Goal: Task Accomplishment & Management: Manage account settings

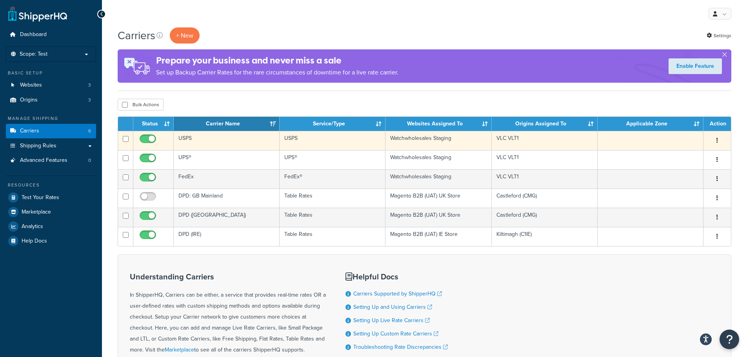
click at [716, 142] on button "button" at bounding box center [717, 140] width 11 height 13
click at [691, 154] on link "Edit" at bounding box center [685, 156] width 62 height 16
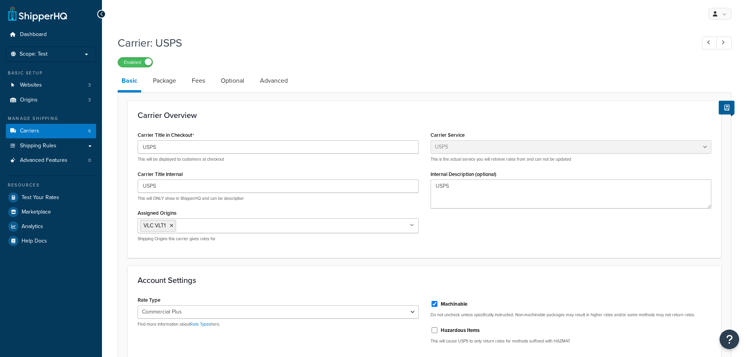
select select "usps"
select select "PLUS"
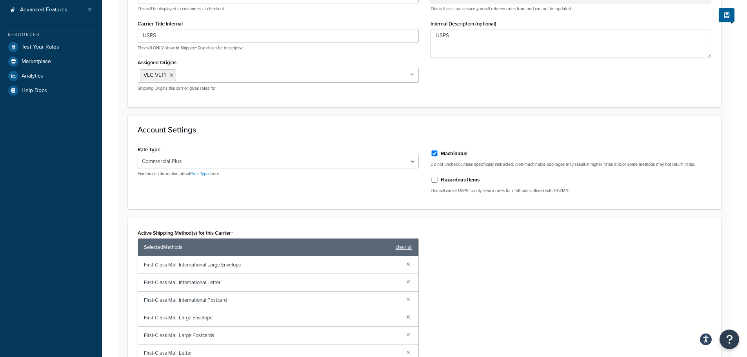
scroll to position [157, 0]
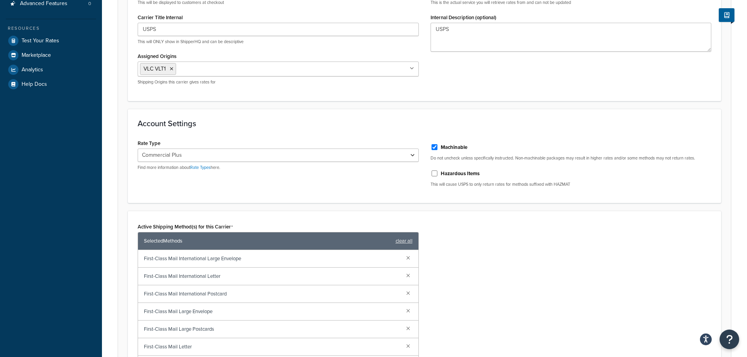
click at [228, 258] on span "First-Class Mail International Large Envelope" at bounding box center [272, 258] width 256 height 11
click at [510, 261] on div "Active Shipping Method(s) for this Carrier Selected Methods clear all First-Cla…" at bounding box center [424, 325] width 585 height 208
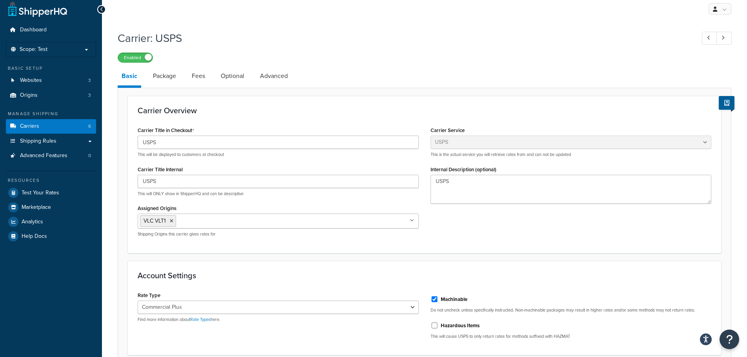
scroll to position [0, 0]
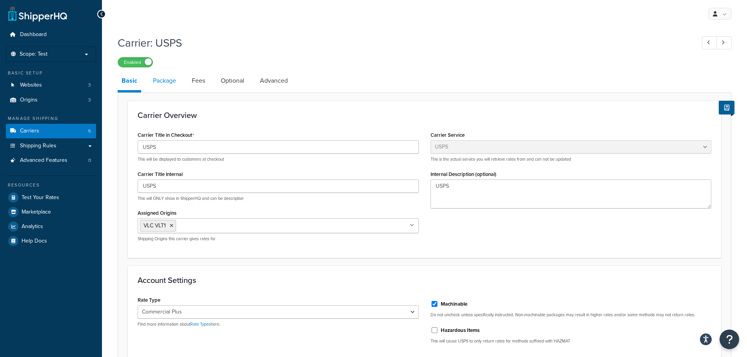
click at [158, 80] on link "Package" at bounding box center [164, 80] width 31 height 19
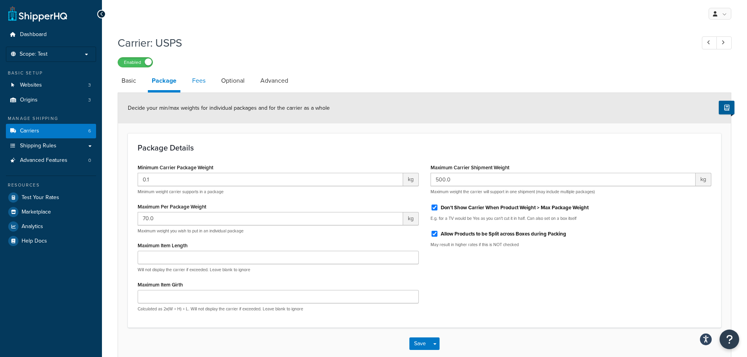
click at [197, 84] on link "Fees" at bounding box center [198, 80] width 21 height 19
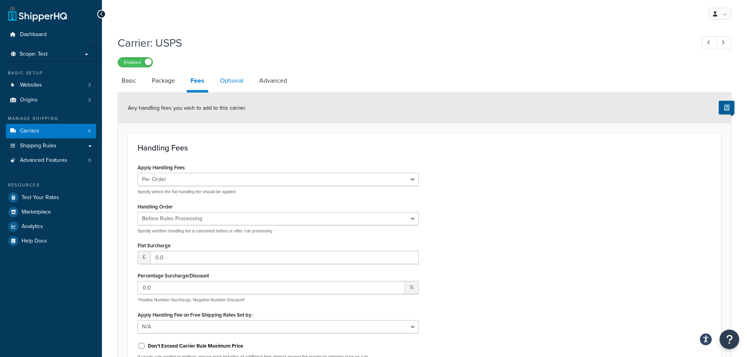
click at [236, 78] on link "Optional" at bounding box center [231, 80] width 31 height 19
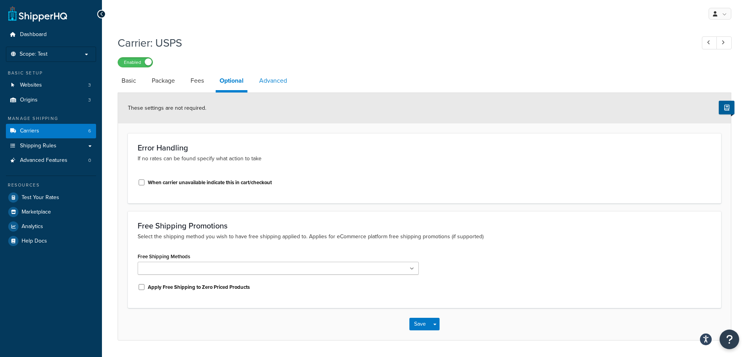
click at [269, 81] on link "Advanced" at bounding box center [273, 80] width 36 height 19
select select "false"
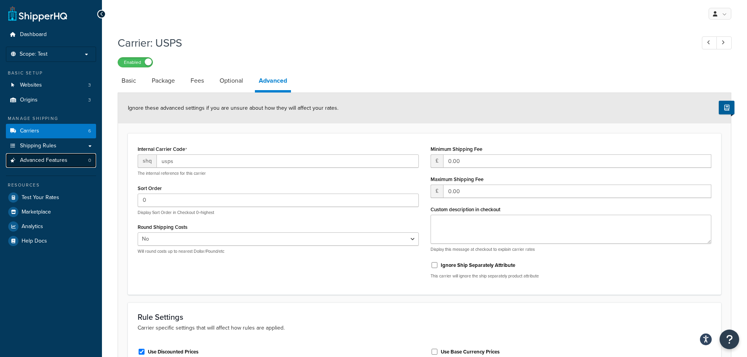
click at [59, 161] on span "Advanced Features" at bounding box center [43, 160] width 47 height 7
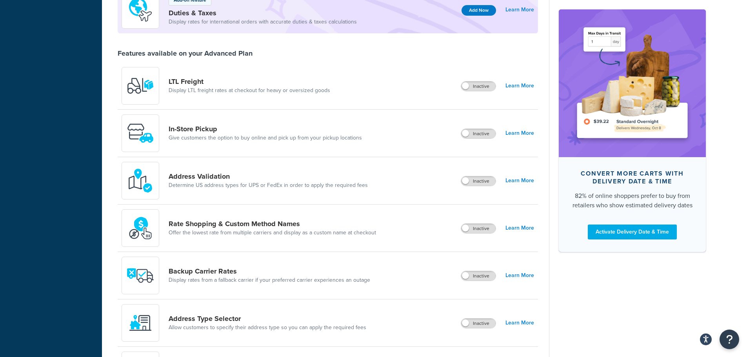
scroll to position [235, 0]
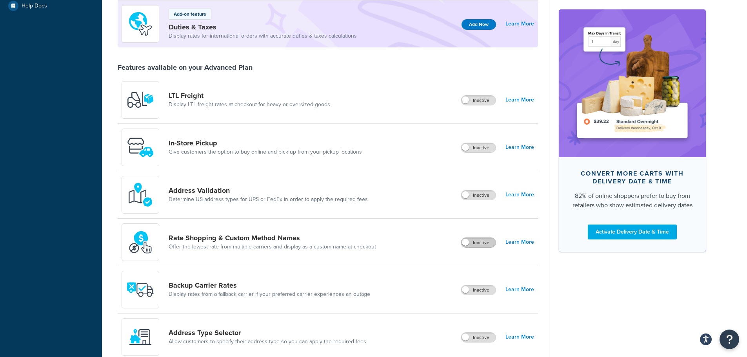
click at [472, 242] on label "Inactive" at bounding box center [478, 242] width 35 height 9
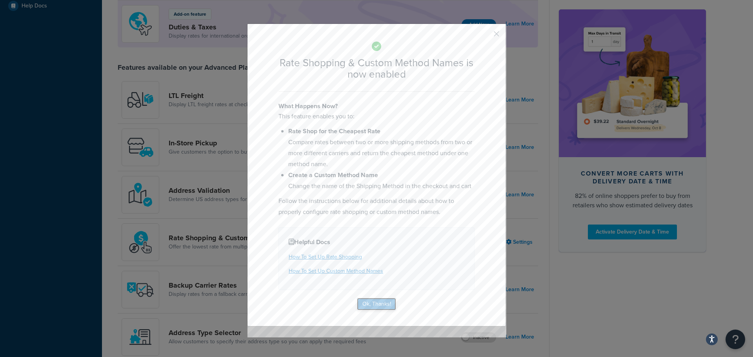
click at [374, 306] on button "Ok, Thanks!" at bounding box center [376, 304] width 39 height 13
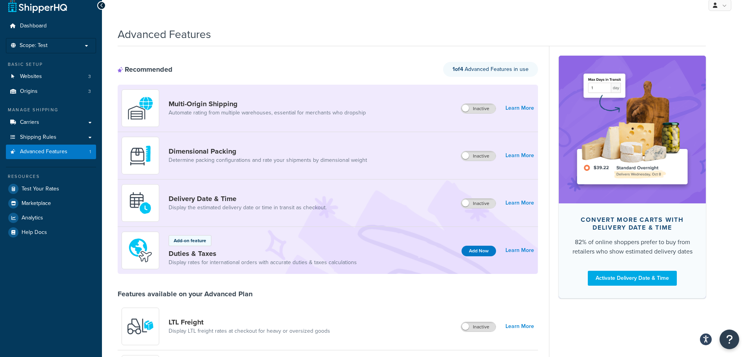
scroll to position [0, 0]
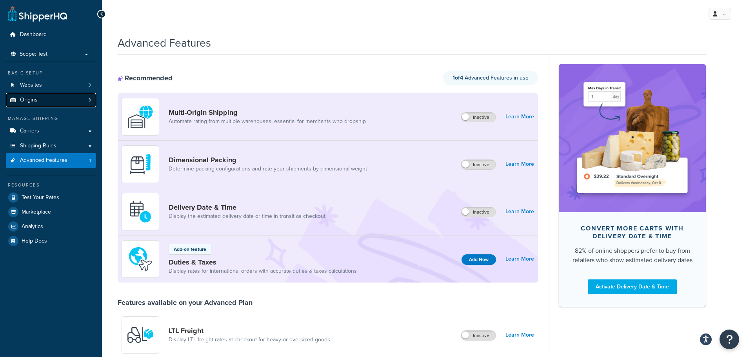
click at [33, 100] on span "Origins" at bounding box center [29, 100] width 18 height 7
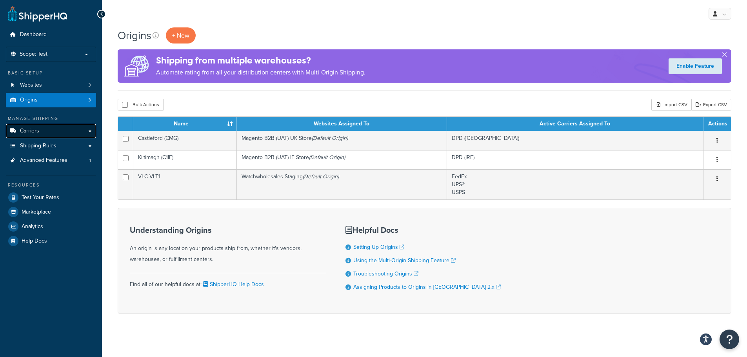
click at [47, 132] on link "Carriers" at bounding box center [51, 131] width 90 height 15
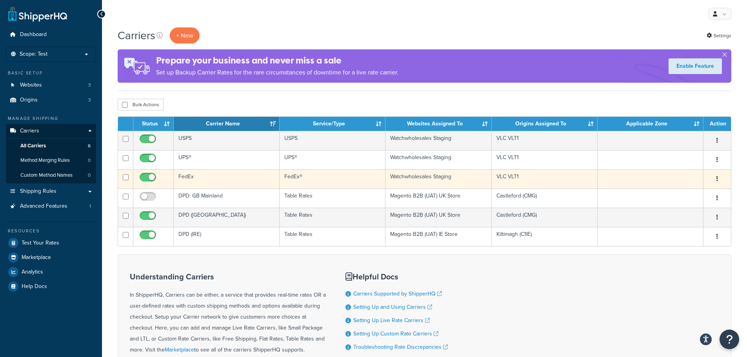
click at [717, 178] on icon "button" at bounding box center [717, 178] width 2 height 5
click at [672, 193] on link "Edit" at bounding box center [685, 195] width 62 height 16
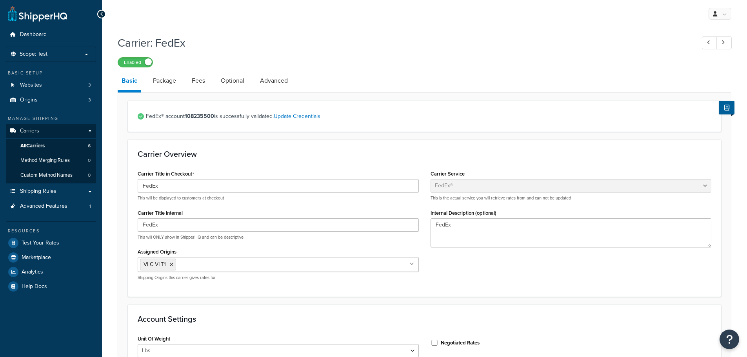
select select "fedEx"
select select "REGULAR_PICKUP"
select select "YOUR_PACKAGING"
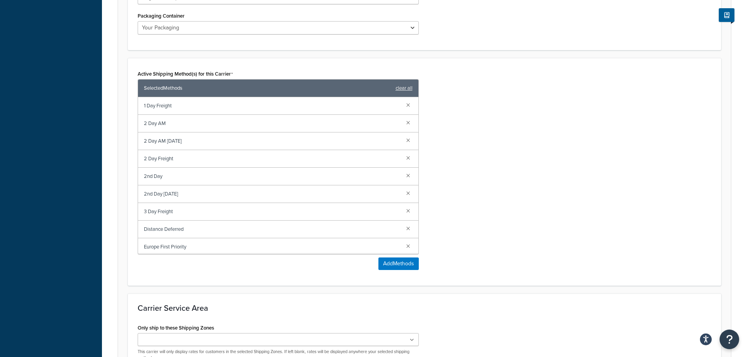
scroll to position [431, 0]
click at [264, 127] on span "2 Day AM" at bounding box center [272, 123] width 256 height 11
click at [161, 122] on span "2 Day AM" at bounding box center [272, 123] width 256 height 11
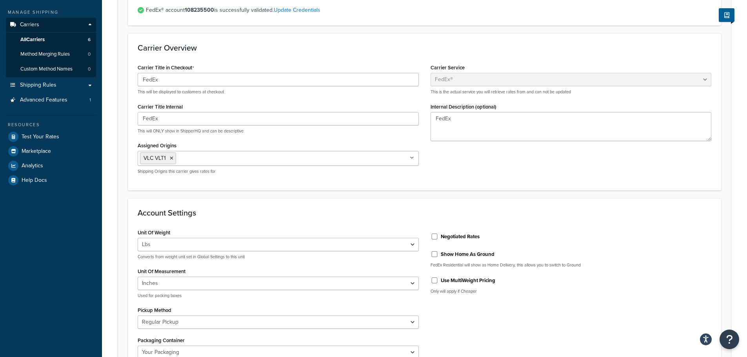
scroll to position [39, 0]
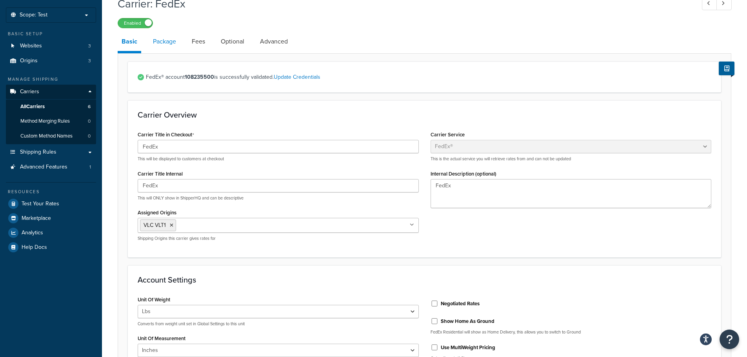
click at [165, 38] on link "Package" at bounding box center [164, 41] width 31 height 19
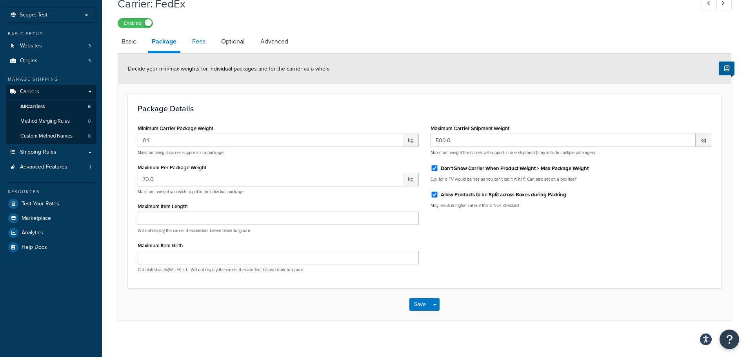
click at [196, 42] on link "Fees" at bounding box center [198, 41] width 21 height 19
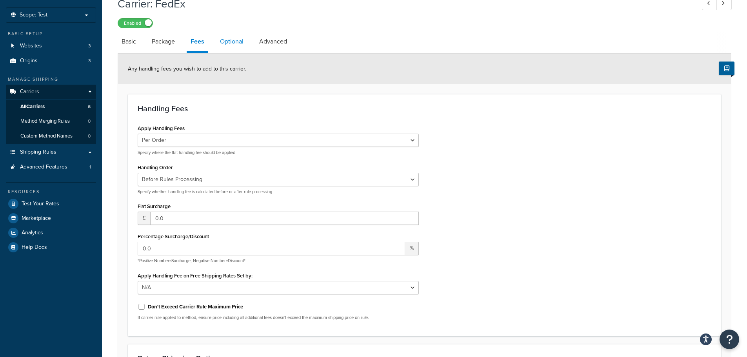
click at [237, 41] on link "Optional" at bounding box center [231, 41] width 31 height 19
select select "business"
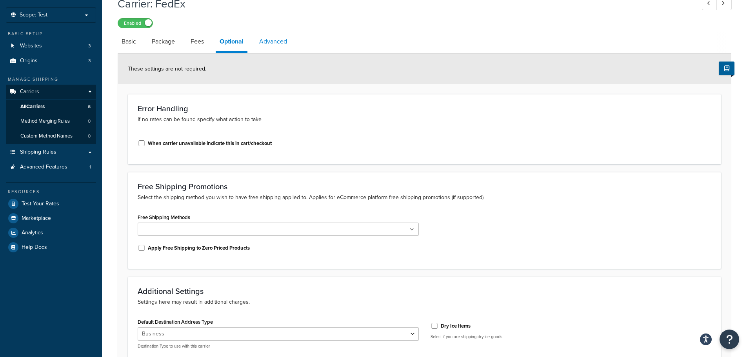
click at [266, 39] on link "Advanced" at bounding box center [273, 41] width 36 height 19
select select "false"
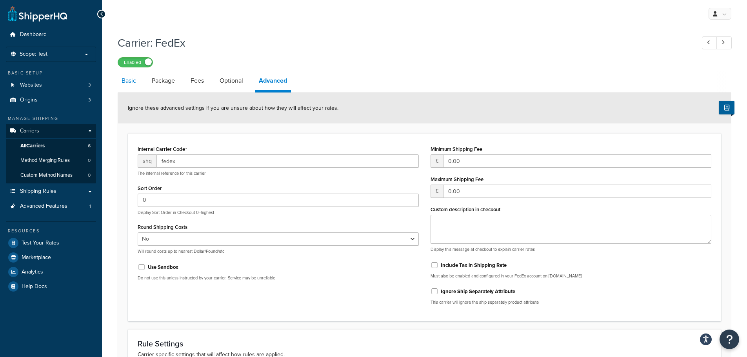
click at [131, 80] on link "Basic" at bounding box center [129, 80] width 22 height 19
select select "fedEx"
select select "REGULAR_PICKUP"
select select "YOUR_PACKAGING"
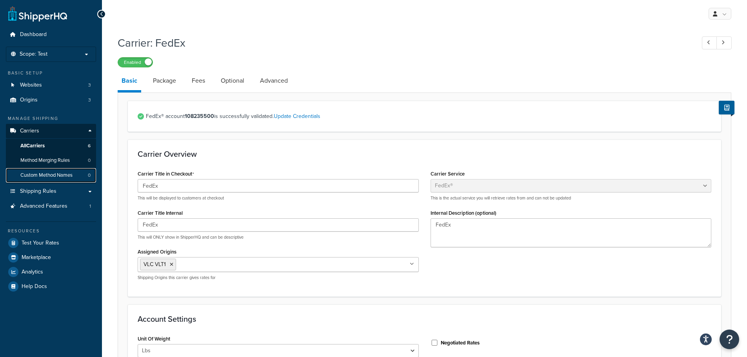
click at [53, 174] on span "Custom Method Names" at bounding box center [46, 175] width 52 height 7
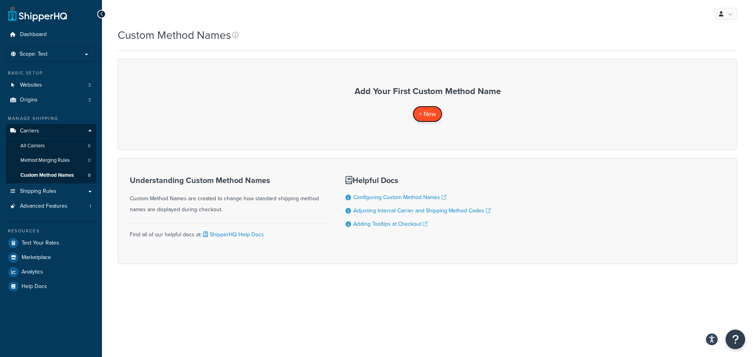
click at [432, 113] on span "+ New" at bounding box center [427, 113] width 17 height 9
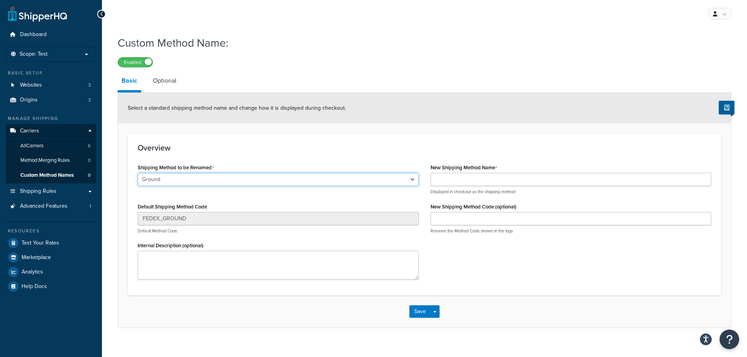
click at [225, 179] on select "Ground 2nd Day 2 Day AM Home Delivery First Overnight Priority Overnight Standa…" at bounding box center [278, 179] width 281 height 13
click at [161, 314] on div "Save Save Dropdown Save and Edit Save and Duplicate Save and Create New" at bounding box center [424, 312] width 613 height 32
click at [290, 176] on select "Ground 2nd Day 2 Day AM Home Delivery First Overnight Priority Overnight Standa…" at bounding box center [278, 179] width 281 height 13
drag, startPoint x: 520, startPoint y: 205, endPoint x: 426, endPoint y: 205, distance: 94.1
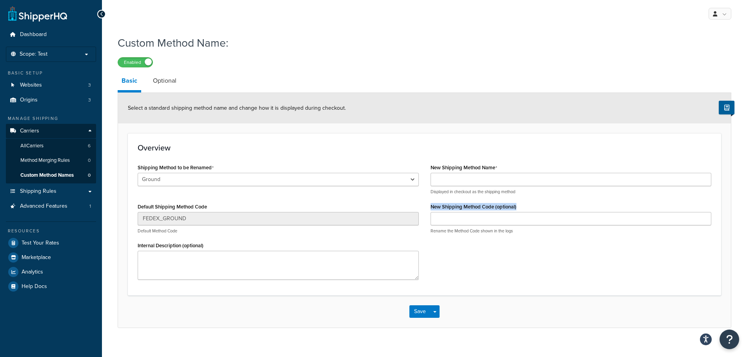
click at [426, 205] on div "New Shipping Method Name Displayed in checkout as the shipping method New Shipp…" at bounding box center [571, 201] width 293 height 78
copy label "New Shipping Method Code (optional)"
click at [475, 208] on label "New Shipping Method Code (optional)" at bounding box center [473, 207] width 86 height 6
click at [475, 212] on input "New Shipping Method Code (optional)" at bounding box center [570, 218] width 281 height 13
click at [494, 206] on label "New Shipping Method Code (optional)" at bounding box center [473, 207] width 86 height 6
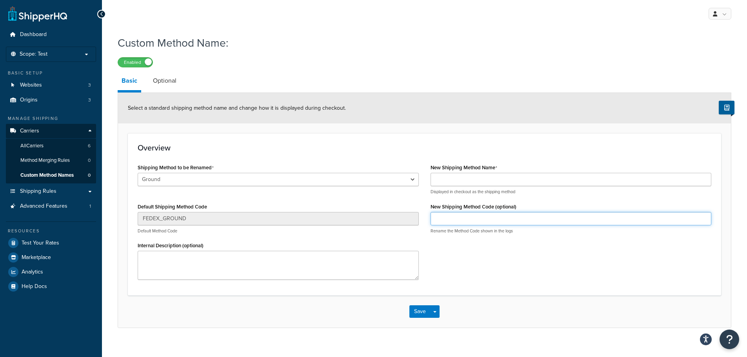
click at [494, 212] on input "New Shipping Method Code (optional)" at bounding box center [570, 218] width 281 height 13
click at [39, 99] on link "Origins 3" at bounding box center [51, 100] width 90 height 15
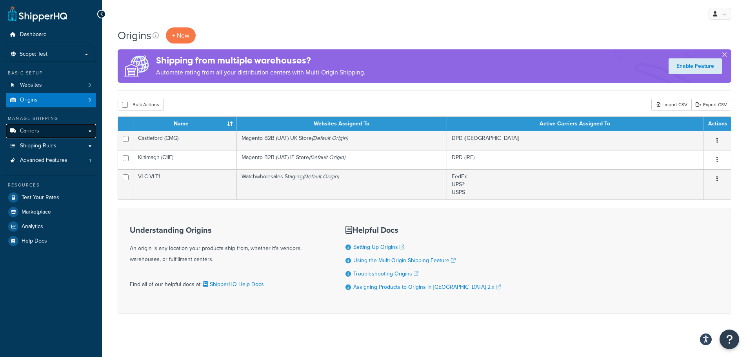
click at [38, 130] on span "Carriers" at bounding box center [29, 131] width 19 height 7
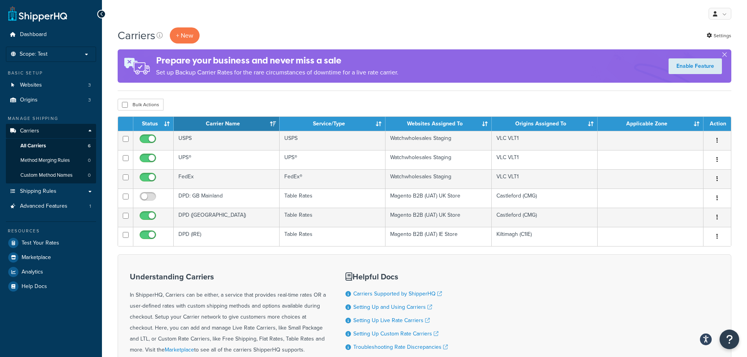
drag, startPoint x: 261, startPoint y: 223, endPoint x: 492, endPoint y: 276, distance: 237.2
click at [493, 279] on div "Understanding Carriers In ShipperHQ, Carriers can be either, a service that pro…" at bounding box center [425, 329] width 614 height 150
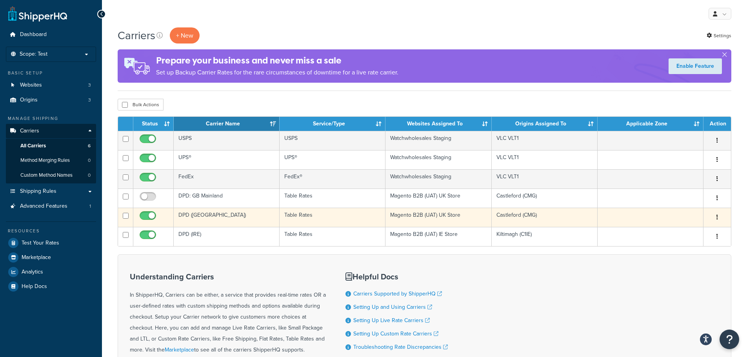
click at [717, 215] on icon "button" at bounding box center [717, 216] width 2 height 5
click at [694, 229] on link "Edit" at bounding box center [685, 233] width 62 height 16
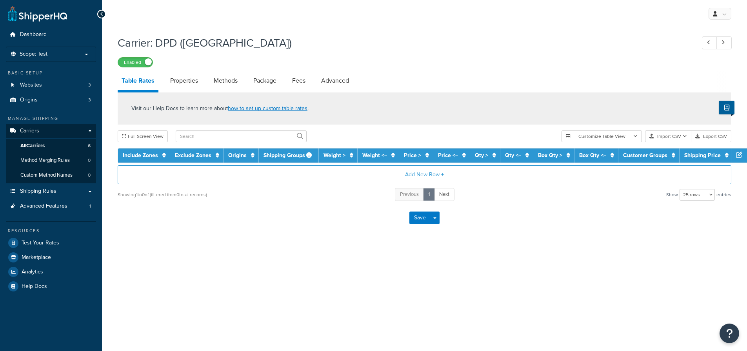
select select "25"
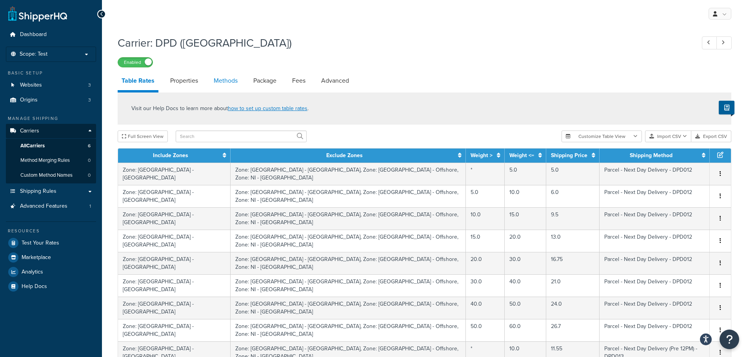
click at [226, 78] on link "Methods" at bounding box center [226, 80] width 32 height 19
select select "25"
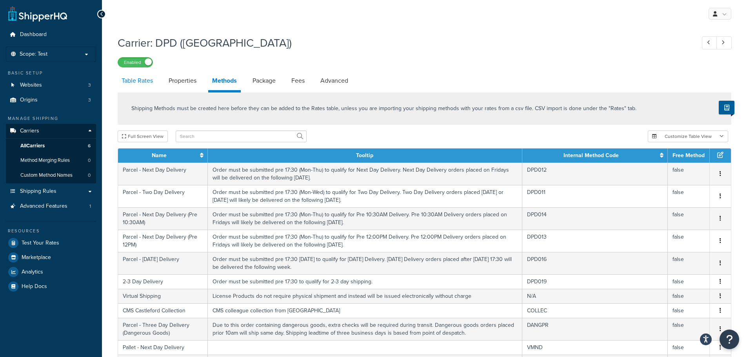
click at [136, 77] on link "Table Rates" at bounding box center [137, 80] width 39 height 19
select select "25"
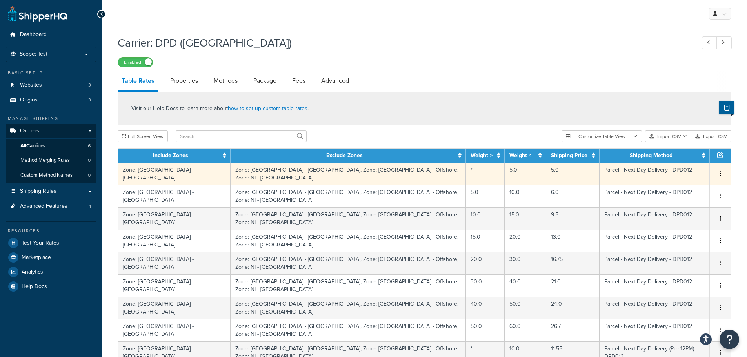
click at [720, 171] on icon "button" at bounding box center [720, 173] width 2 height 5
click at [672, 150] on div "Edit" at bounding box center [680, 154] width 56 height 16
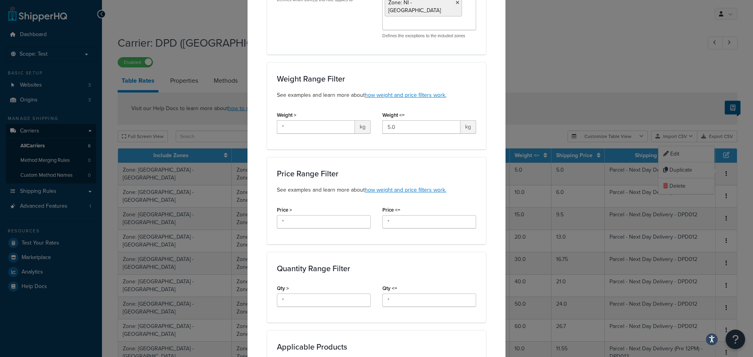
scroll to position [440, 0]
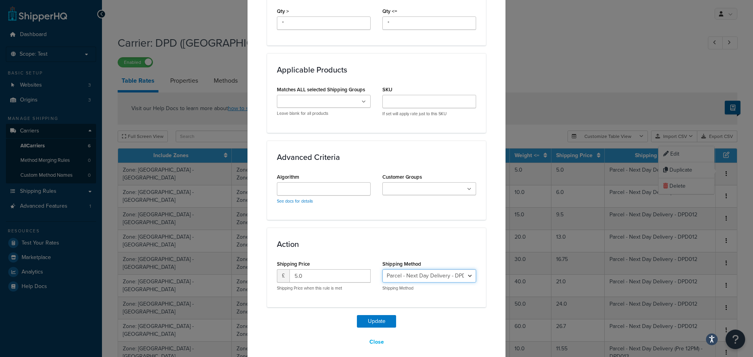
click at [470, 269] on select "Parcel - Next Day Delivery - DPD012 Parcel - Two Day Delivery - DPD011 Parcel -…" at bounding box center [429, 275] width 94 height 13
click at [443, 228] on div "Action Shipping Price £ 5.0 Shipping Price when this rule is met Shipping Metho…" at bounding box center [376, 267] width 219 height 79
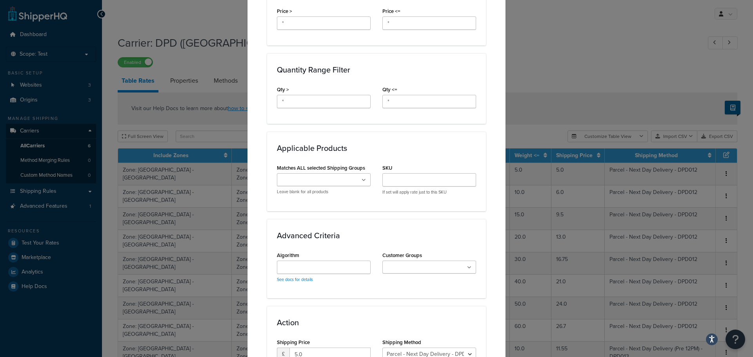
scroll to position [322, 0]
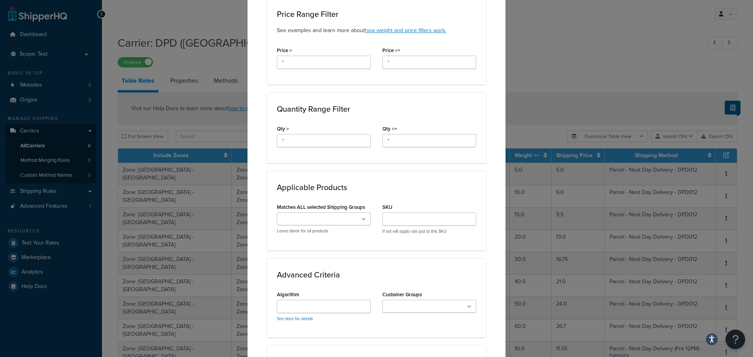
drag, startPoint x: 407, startPoint y: 235, endPoint x: 352, endPoint y: 245, distance: 55.8
click at [352, 245] on div "Applicable Zones See examples and learn more about how include and exclude zone…" at bounding box center [376, 79] width 219 height 691
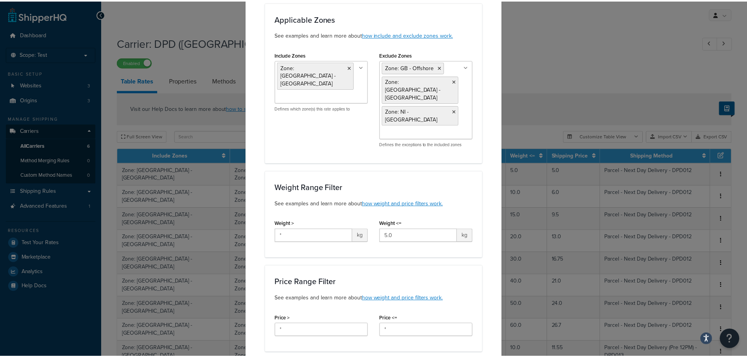
scroll to position [0, 0]
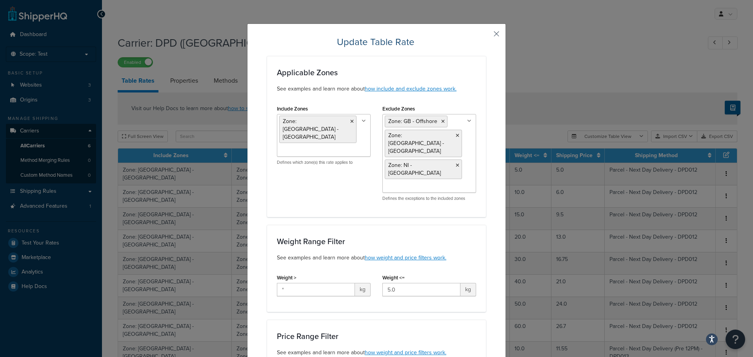
click at [486, 36] on button "button" at bounding box center [485, 37] width 2 height 2
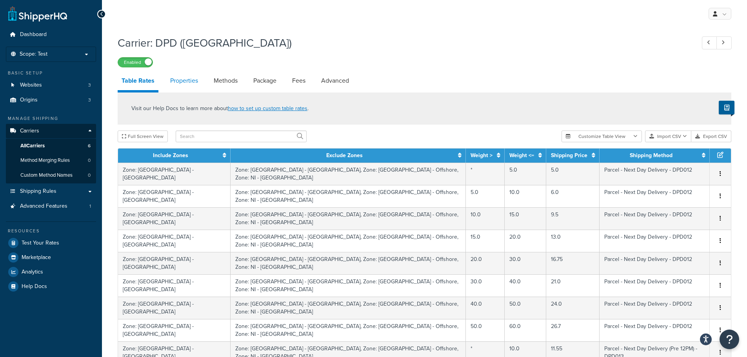
click at [187, 78] on link "Properties" at bounding box center [184, 80] width 36 height 19
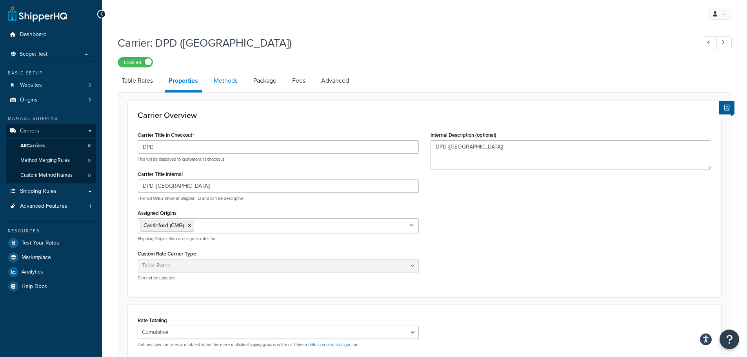
click at [228, 80] on link "Methods" at bounding box center [226, 80] width 32 height 19
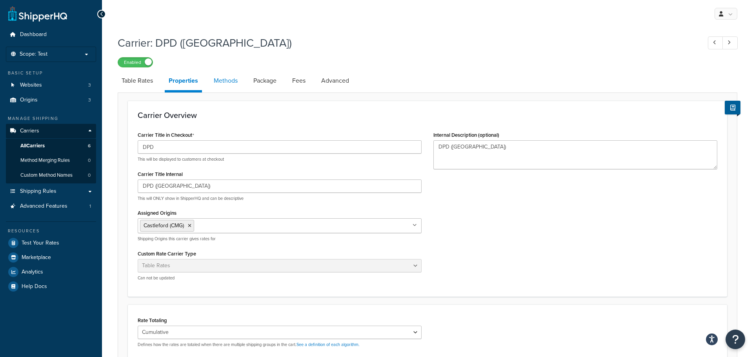
select select "25"
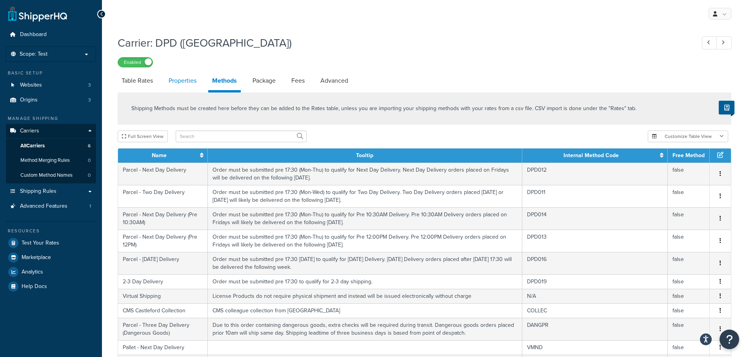
click at [189, 74] on link "Properties" at bounding box center [183, 80] width 36 height 19
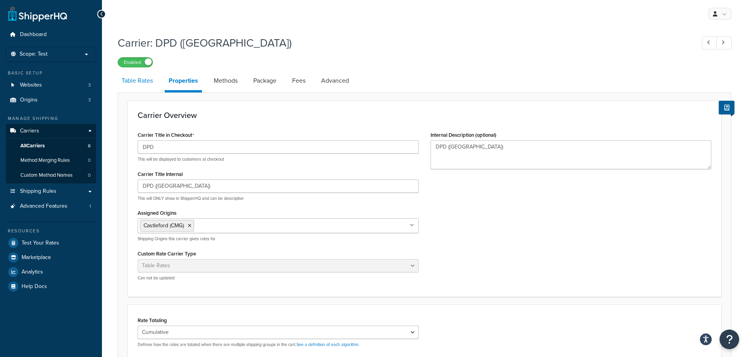
click at [149, 83] on link "Table Rates" at bounding box center [137, 80] width 39 height 19
select select "25"
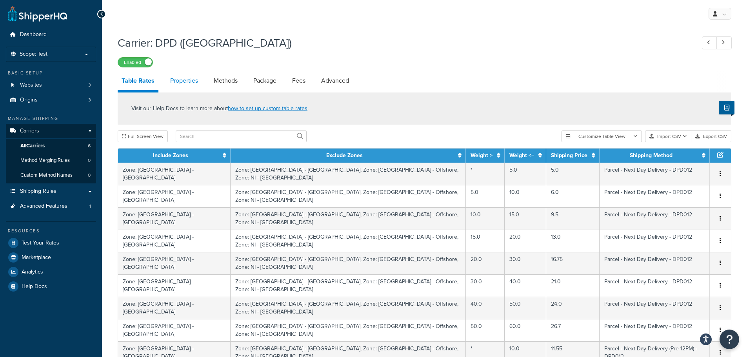
click at [169, 82] on link "Properties" at bounding box center [184, 80] width 36 height 19
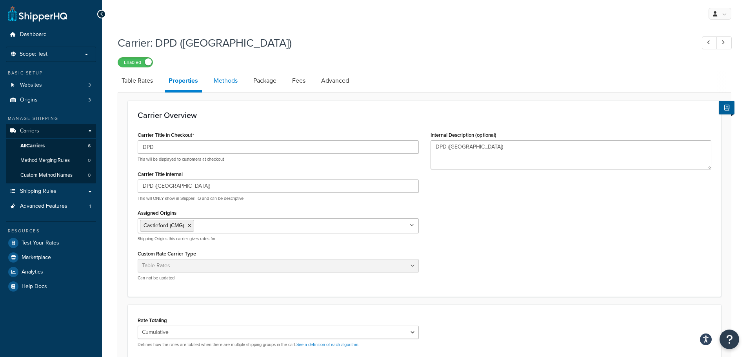
click at [230, 82] on link "Methods" at bounding box center [226, 80] width 32 height 19
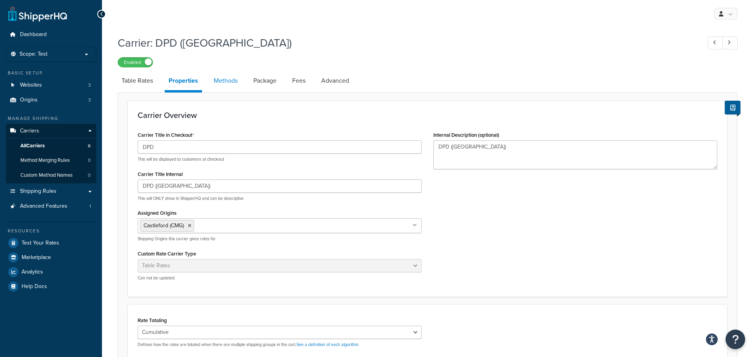
select select "25"
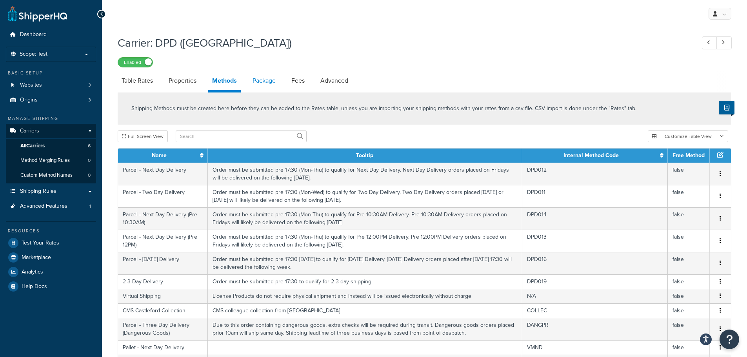
click at [264, 83] on link "Package" at bounding box center [264, 80] width 31 height 19
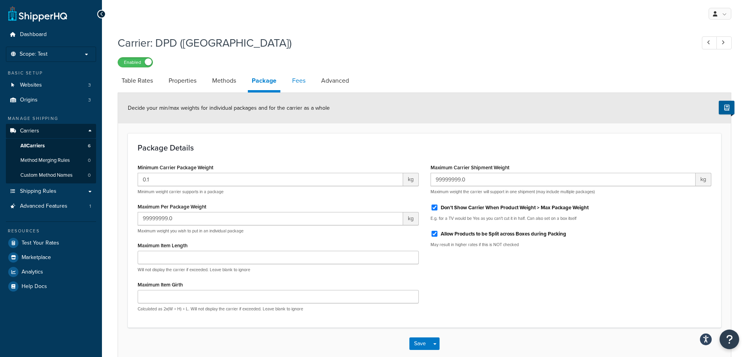
click at [306, 82] on link "Fees" at bounding box center [298, 80] width 21 height 19
select select "AFTER"
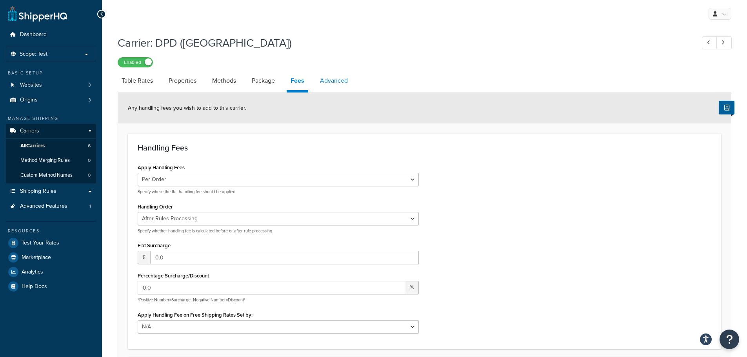
click at [348, 83] on link "Advanced" at bounding box center [334, 80] width 36 height 19
select select "false"
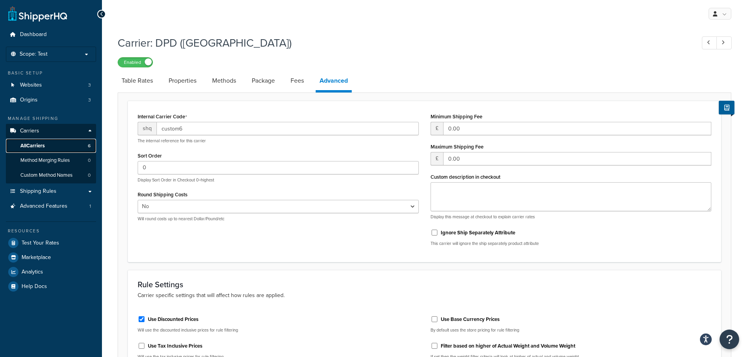
click at [56, 147] on link "All Carriers 6" at bounding box center [51, 146] width 90 height 15
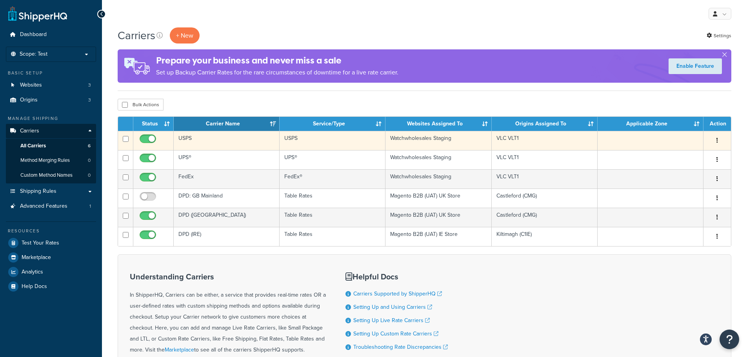
click at [717, 140] on icon "button" at bounding box center [717, 140] width 2 height 5
click at [681, 156] on link "Edit" at bounding box center [685, 156] width 62 height 16
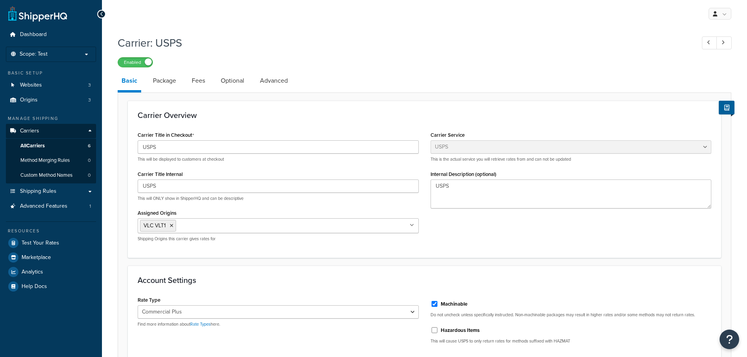
select select "usps"
select select "PLUS"
click at [173, 86] on link "Package" at bounding box center [164, 80] width 31 height 19
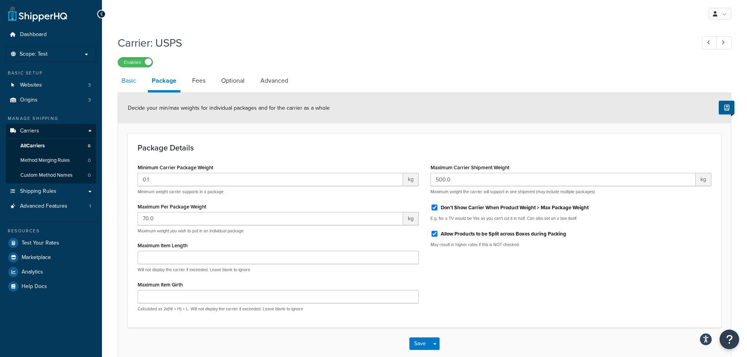
click at [128, 83] on link "Basic" at bounding box center [129, 80] width 22 height 19
select select "usps"
select select "PLUS"
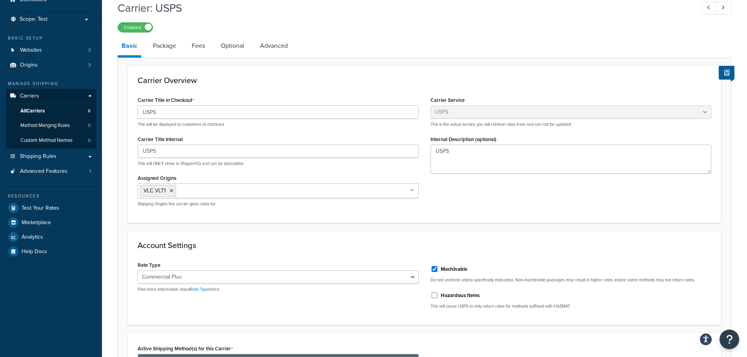
scroll to position [118, 0]
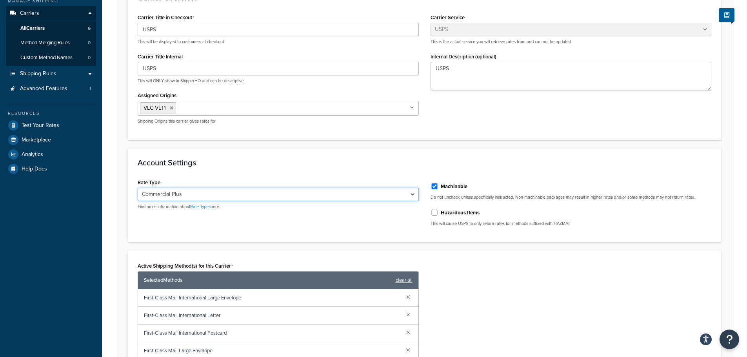
click at [341, 193] on select "Retail Rates Online Rates Commercial Plus" at bounding box center [278, 194] width 281 height 13
click at [552, 276] on div "Active Shipping Method(s) for this Carrier Selected Methods clear all First-Cla…" at bounding box center [424, 364] width 585 height 208
click at [118, 229] on form "Carrier Overview Carrier Title in Checkout USPS This will be displayed to custo…" at bounding box center [424, 292] width 613 height 618
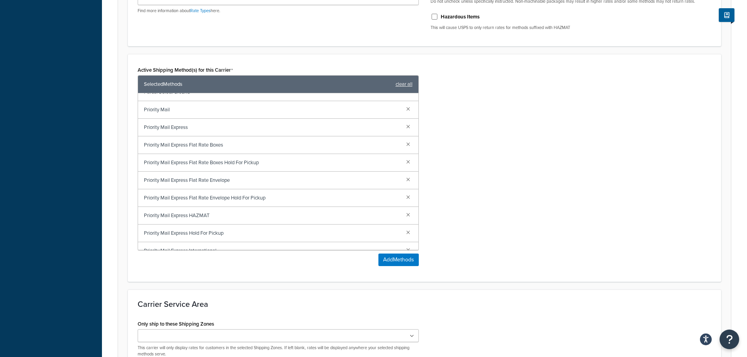
scroll to position [298, 0]
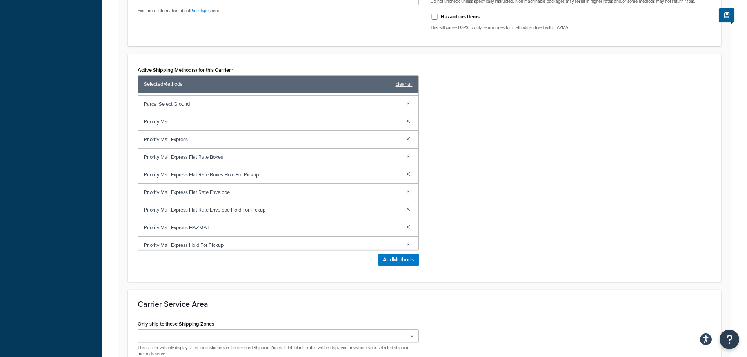
click at [478, 136] on div "Active Shipping Method(s) for this Carrier Selected Methods clear all First-Cla…" at bounding box center [424, 168] width 585 height 208
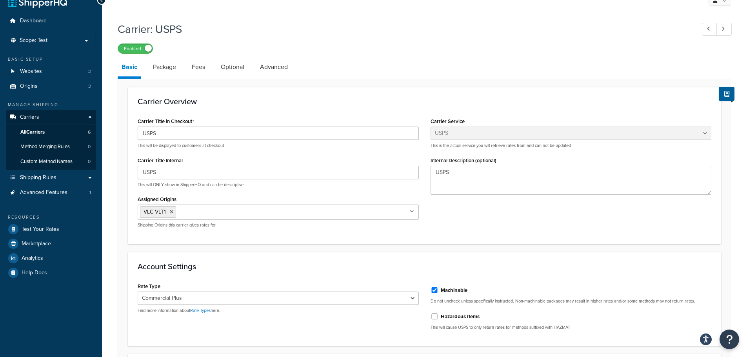
scroll to position [0, 0]
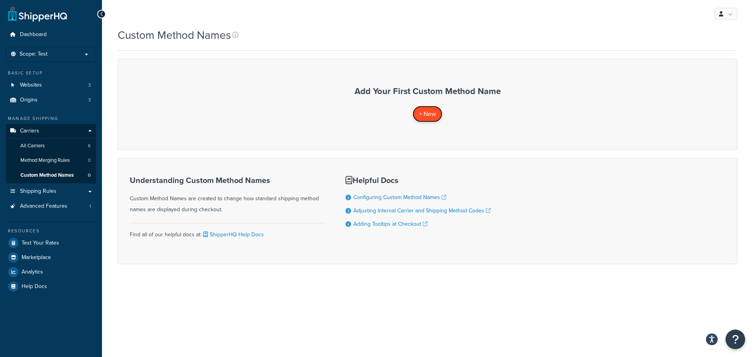
click at [427, 118] on span "+ New" at bounding box center [427, 113] width 17 height 9
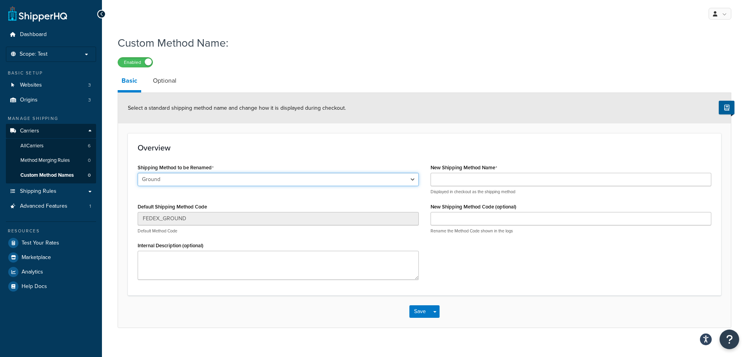
click at [222, 183] on select "Ground 2nd Day 2 Day AM Home Delivery First Overnight Priority Overnight Standa…" at bounding box center [278, 179] width 281 height 13
select select "698199"
click at [138, 173] on select "Ground 2nd Day 2 Day AM Home Delivery First Overnight Priority Overnight Standa…" at bounding box center [278, 179] width 281 height 13
type input "Priority Mail"
drag, startPoint x: 244, startPoint y: 321, endPoint x: 242, endPoint y: 295, distance: 25.6
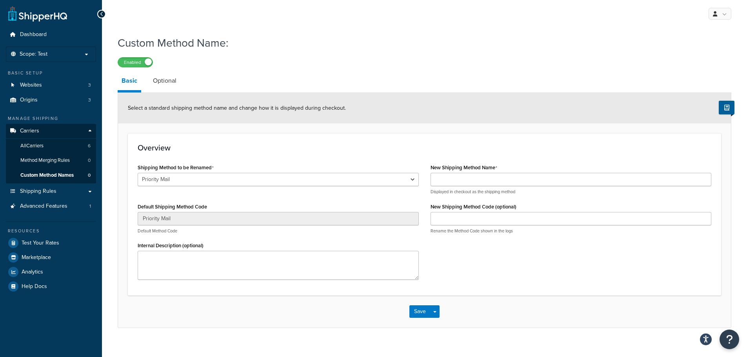
click at [244, 321] on div "Save Save Dropdown Save and Edit Save and Duplicate Save and Create New" at bounding box center [424, 312] width 613 height 32
click at [500, 181] on input "New Shipping Method Name" at bounding box center [570, 179] width 281 height 13
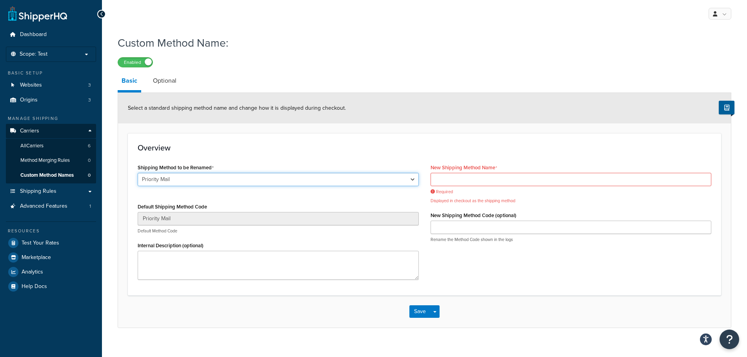
click at [347, 177] on select "Ground 2nd Day 2 Day AM Home Delivery First Overnight Priority Overnight Standa…" at bounding box center [278, 179] width 281 height 13
click at [473, 56] on div "Custom Method Name: Enabled" at bounding box center [425, 49] width 614 height 36
click at [483, 177] on input "New Shipping Method Name" at bounding box center [570, 179] width 281 height 13
click at [604, 268] on div "Shipping Method to be Renamed Ground 2nd Day 2 Day AM Home Delivery First Overn…" at bounding box center [424, 224] width 585 height 124
click at [478, 231] on input "New Shipping Method Code (optional)" at bounding box center [570, 227] width 281 height 13
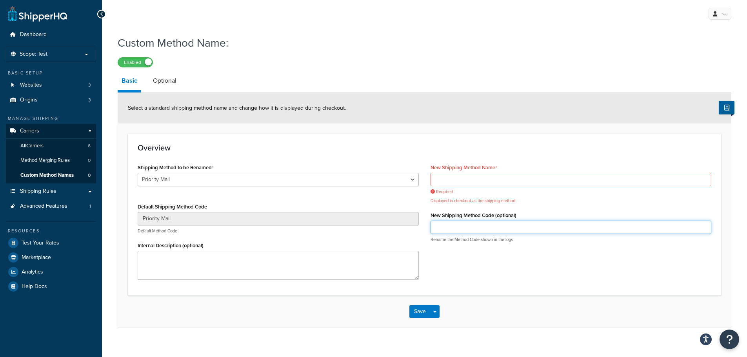
paste input "USPSP"
type input "USPSP"
click at [470, 177] on input "New Shipping Method Name" at bounding box center [570, 179] width 281 height 13
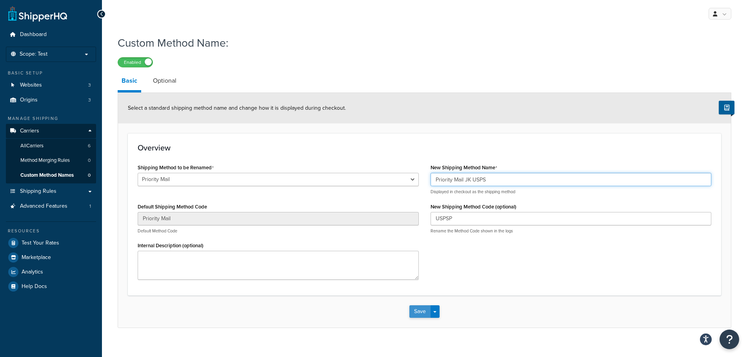
type input "Priority Mail JK USPS"
click at [419, 312] on button "Save" at bounding box center [419, 311] width 21 height 13
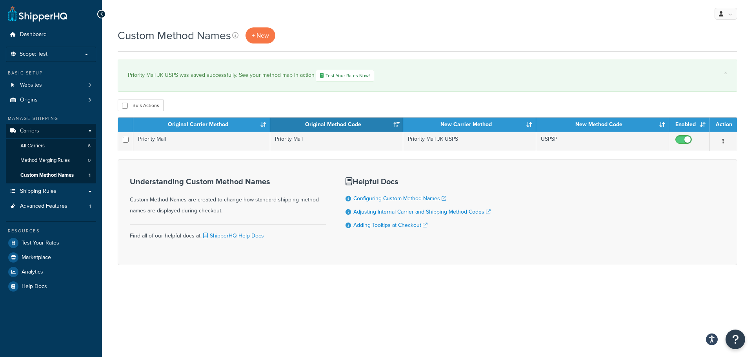
click at [461, 41] on div "Custom Method Names + New" at bounding box center [427, 35] width 619 height 16
click at [348, 320] on div "My Profile Billing Global Settings Contact Us Logout Custom Method Names + New …" at bounding box center [427, 178] width 651 height 357
click at [257, 37] on span "+ New" at bounding box center [260, 35] width 17 height 9
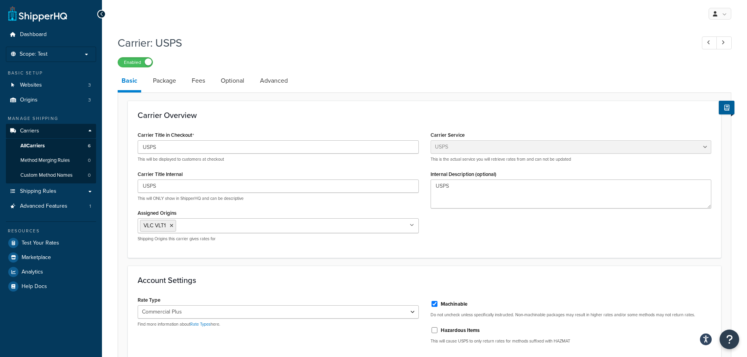
select select "usps"
select select "PLUS"
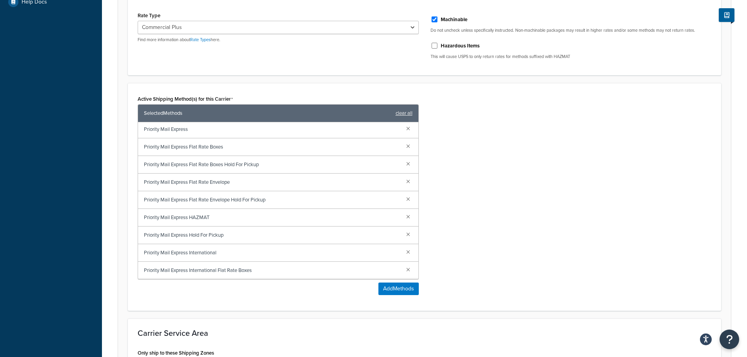
scroll to position [353, 0]
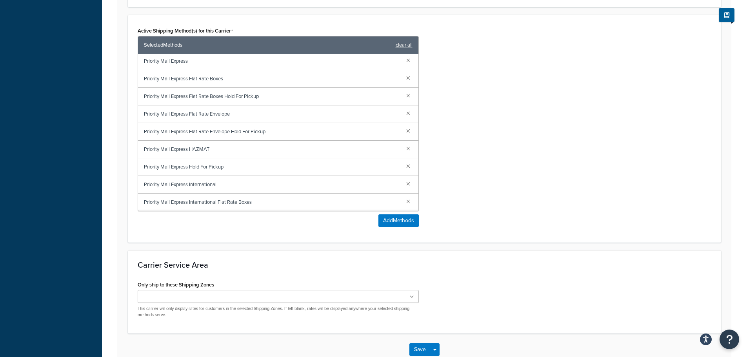
click at [545, 118] on div "Active Shipping Method(s) for this Carrier Selected Methods clear all First-Cla…" at bounding box center [424, 129] width 585 height 208
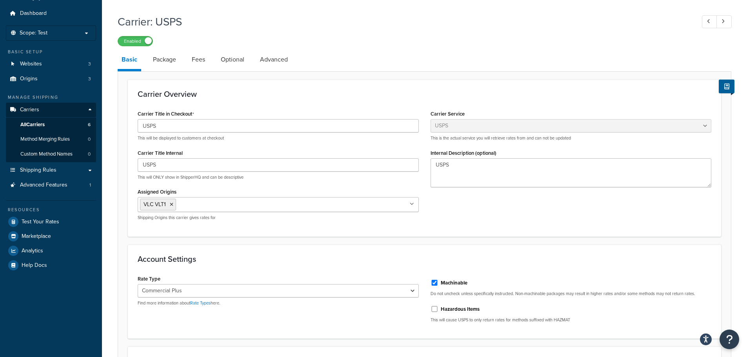
scroll to position [0, 0]
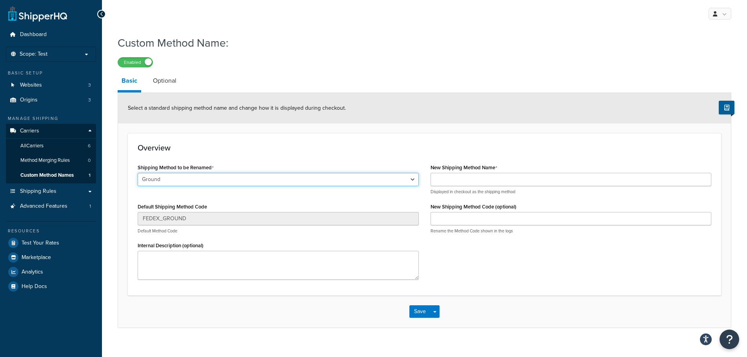
click at [186, 175] on select "Ground 2nd Day 2 Day AM Home Delivery First Overnight Priority Overnight Standa…" at bounding box center [278, 179] width 281 height 13
select select "698206"
click at [138, 173] on select "Ground 2nd Day 2 Day AM Home Delivery First Overnight Priority Overnight Standa…" at bounding box center [278, 179] width 281 height 13
type input "USPS Ground Advantage"
click at [487, 176] on input "New Shipping Method Name" at bounding box center [570, 179] width 281 height 13
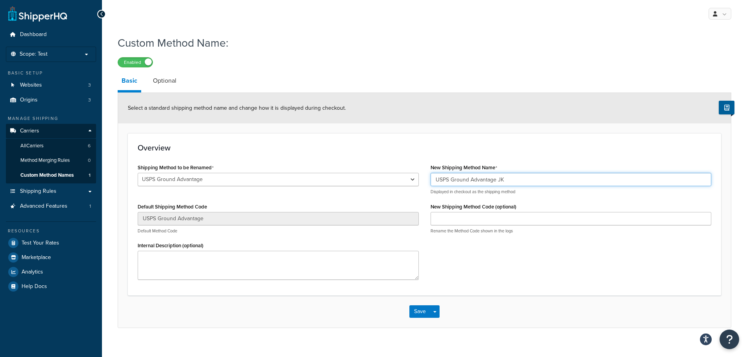
type input "USPS Ground Advantage JK"
click at [485, 216] on input "New Shipping Method Code (optional)" at bounding box center [570, 218] width 281 height 13
click at [474, 212] on input "New Shipping Method Code (optional)" at bounding box center [570, 218] width 281 height 13
paste input "USPSGA"
type input "USPSGA"
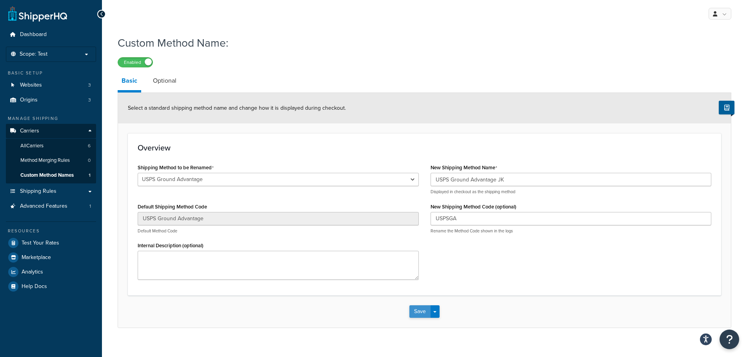
click at [419, 311] on button "Save" at bounding box center [419, 311] width 21 height 13
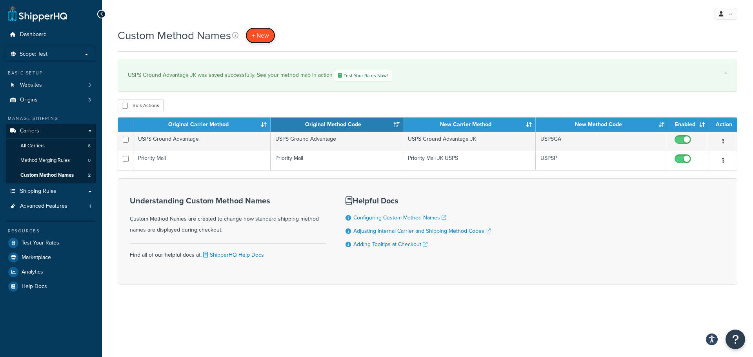
click at [263, 36] on span "+ New" at bounding box center [260, 35] width 17 height 9
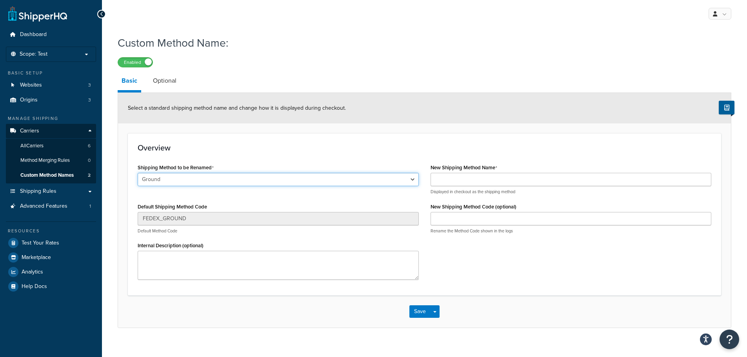
click at [365, 176] on select "Ground 2nd Day 2 Day AM Home Delivery First Overnight Priority Overnight Standa…" at bounding box center [278, 179] width 281 height 13
click at [316, 178] on select "Ground 2nd Day 2 Day AM Home Delivery First Overnight Priority Overnight Standa…" at bounding box center [278, 179] width 281 height 13
select select "698169"
click at [138, 173] on select "Ground 2nd Day 2 Day AM Home Delivery First Overnight Priority Overnight Standa…" at bounding box center [278, 179] width 281 height 13
type input "GND"
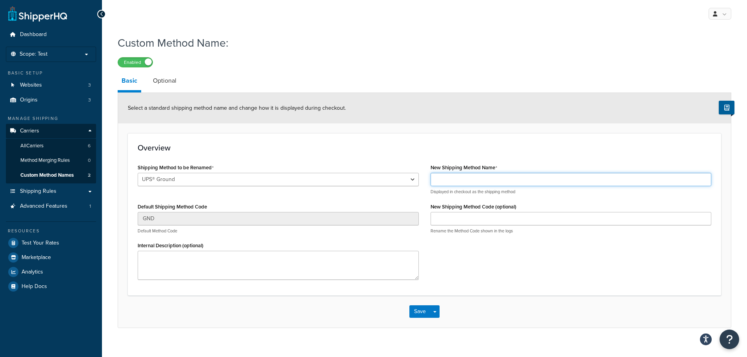
click at [498, 179] on input "New Shipping Method Name" at bounding box center [570, 179] width 281 height 13
click at [489, 182] on input "UPS®" at bounding box center [570, 179] width 281 height 13
type input "UPS® Ground"
drag, startPoint x: 459, startPoint y: 210, endPoint x: 454, endPoint y: 215, distance: 6.9
click at [456, 214] on div "New Shipping Method Code (optional) Rename the Method Code shown in the logs" at bounding box center [570, 217] width 281 height 33
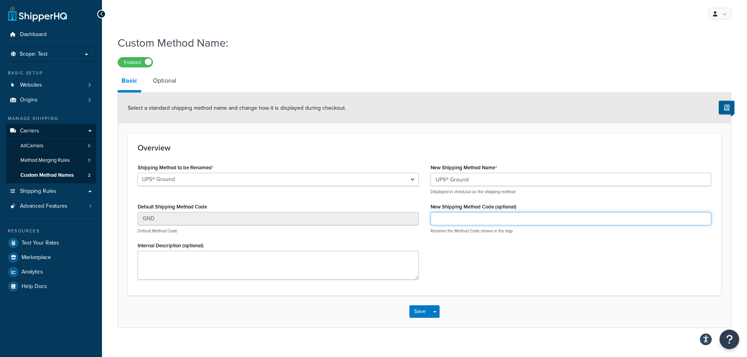
click at [454, 215] on input "New Shipping Method Code (optional)" at bounding box center [570, 218] width 281 height 13
paste input "UPSG"
type input "UPSG"
click at [420, 311] on button "Save" at bounding box center [419, 311] width 21 height 13
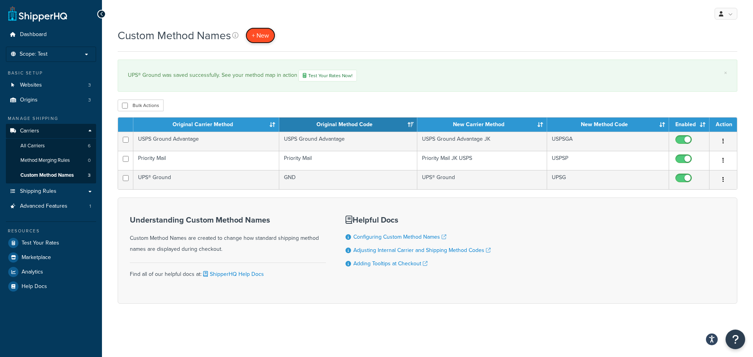
click at [264, 35] on span "+ New" at bounding box center [260, 35] width 17 height 9
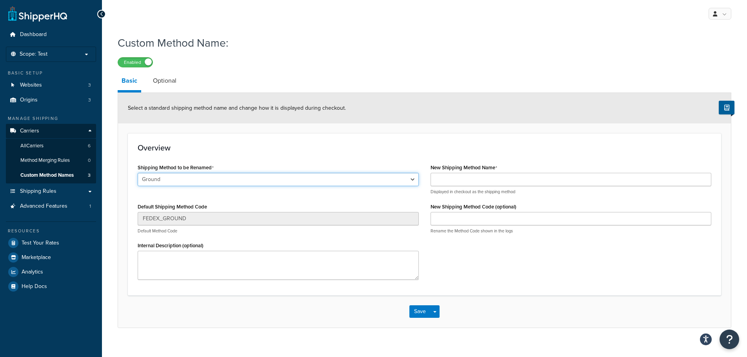
click at [201, 181] on select "Ground 2nd Day 2 Day AM Home Delivery First Overnight Priority Overnight Standa…" at bounding box center [278, 179] width 281 height 13
click at [501, 177] on input "New Shipping Method Name" at bounding box center [570, 179] width 281 height 13
type input "FedEx Ground"
click at [469, 220] on input "New Shipping Method Code (optional)" at bounding box center [570, 218] width 281 height 13
paste input "FDXG"
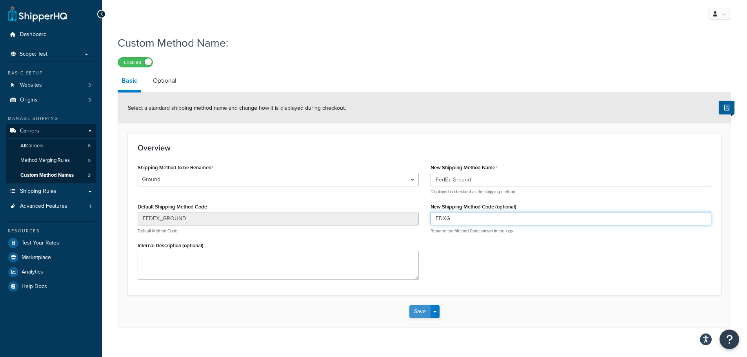
type input "FDXG"
click at [423, 312] on button "Save" at bounding box center [419, 311] width 21 height 13
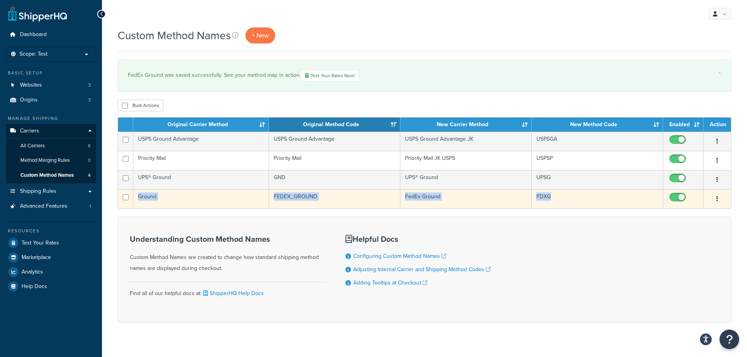
drag, startPoint x: 577, startPoint y: 183, endPoint x: 581, endPoint y: 203, distance: 20.4
click at [581, 203] on tbody "USPS Ground Advantage USPS Ground Advantage USPS Ground Advantage JK USPSGA Edi…" at bounding box center [424, 170] width 613 height 77
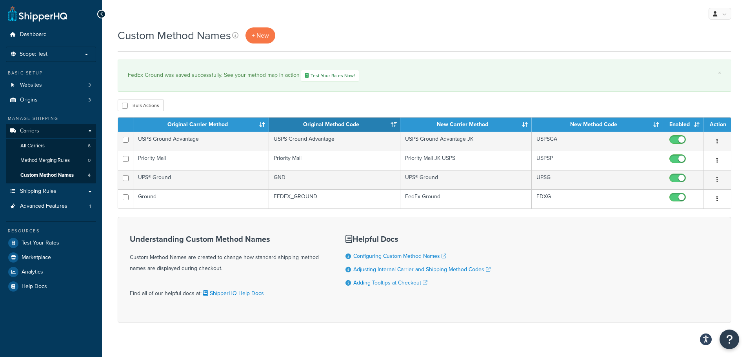
click at [589, 100] on div "Bulk Actions Duplicate Delete" at bounding box center [425, 106] width 614 height 12
click at [265, 37] on span "+ New" at bounding box center [260, 35] width 17 height 9
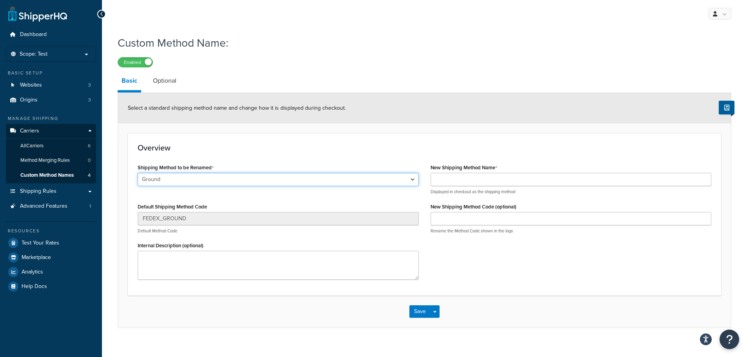
click at [413, 179] on select "Ground 2nd Day 2 Day AM Home Delivery First Overnight Priority Overnight Standa…" at bounding box center [278, 179] width 281 height 13
select select "698283"
click at [138, 173] on select "Ground 2nd Day 2 Day AM Home Delivery First Overnight Priority Overnight Standa…" at bounding box center [278, 179] width 281 height 13
type input "FEDEX_2_DAY"
click at [439, 178] on input "New Shipping Method Name" at bounding box center [570, 179] width 281 height 13
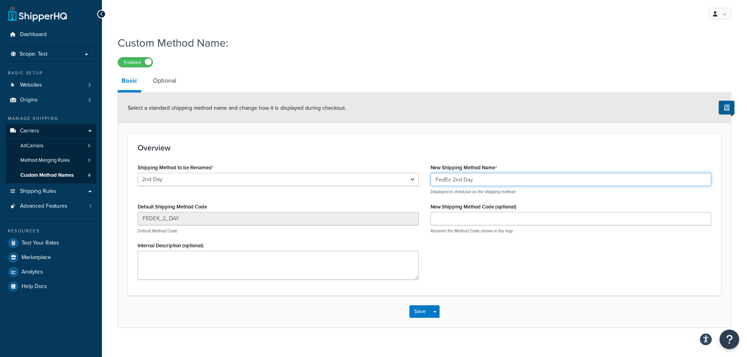
type input "FedEx 2nd Day"
click at [487, 219] on input "New Shipping Method Code (optional)" at bounding box center [570, 218] width 281 height 13
paste input "FDX2D"
type input "FDX2D"
click at [418, 316] on button "Save" at bounding box center [419, 311] width 21 height 13
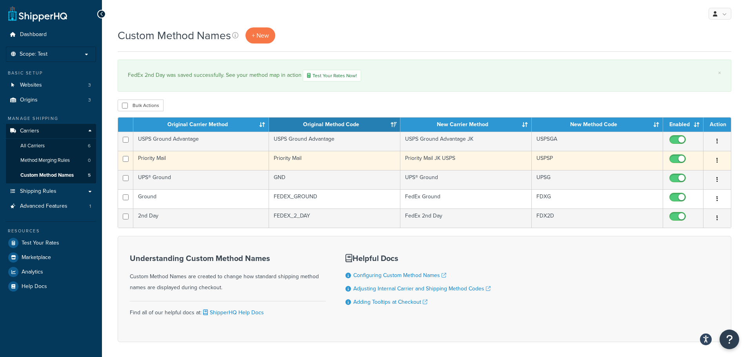
click at [715, 160] on button "button" at bounding box center [717, 160] width 11 height 13
click at [691, 172] on link "Edit" at bounding box center [685, 176] width 62 height 16
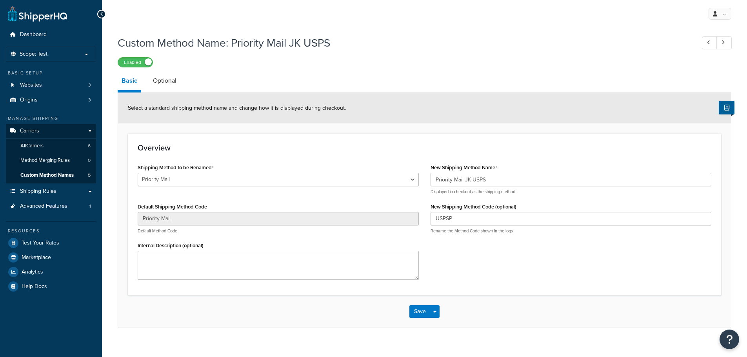
select select "698199"
click at [435, 180] on input "Priority Mail JK USPS" at bounding box center [570, 179] width 281 height 13
click at [518, 181] on input "USPS Priority Mail JK USPS" at bounding box center [570, 179] width 281 height 13
drag, startPoint x: 518, startPoint y: 181, endPoint x: 484, endPoint y: 178, distance: 33.8
click at [484, 178] on input "USPS Priority Mail JK TEST" at bounding box center [570, 179] width 281 height 13
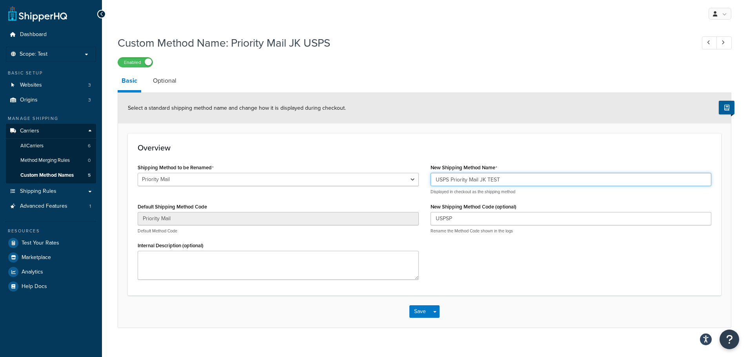
click at [544, 181] on input "USPS Priority Mail JK TEST" at bounding box center [570, 179] width 281 height 13
drag, startPoint x: 541, startPoint y: 181, endPoint x: 480, endPoint y: 180, distance: 60.8
click at [480, 180] on input "USPS Priority Mail JK TEST" at bounding box center [570, 179] width 281 height 13
type input "USPS Priority Mail JK TEST"
click at [420, 311] on button "Save" at bounding box center [419, 311] width 21 height 13
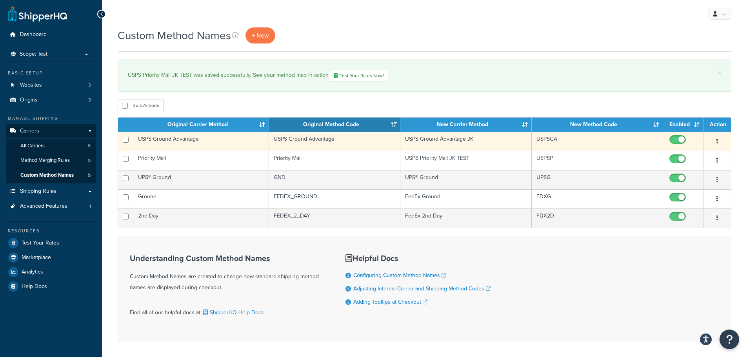
click at [717, 141] on icon "button" at bounding box center [717, 140] width 2 height 5
click at [678, 156] on link "Edit" at bounding box center [685, 157] width 62 height 16
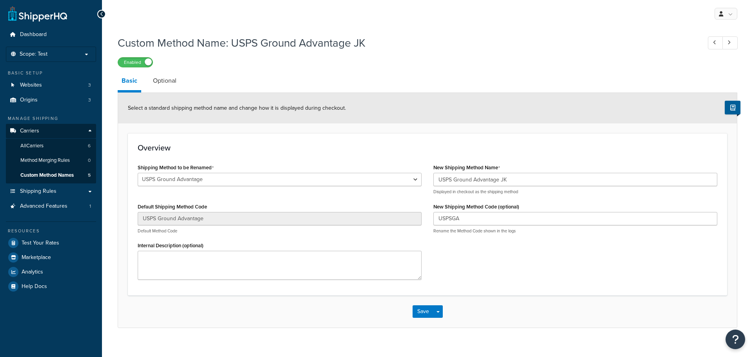
select select "698206"
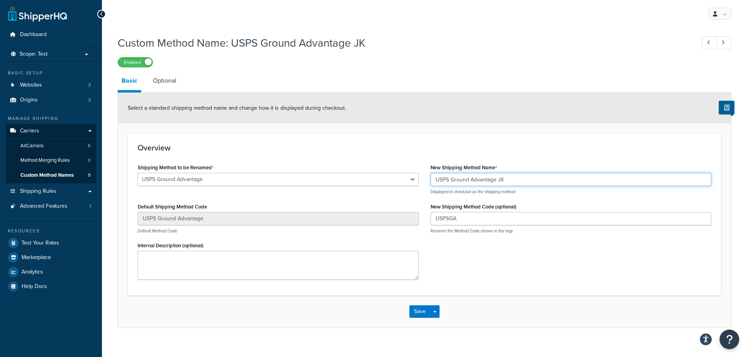
drag, startPoint x: 510, startPoint y: 178, endPoint x: 498, endPoint y: 180, distance: 11.5
click at [498, 180] on input "USPS Ground Advantage JK" at bounding box center [570, 179] width 281 height 13
paste input "TEST"
type input "USPS Ground Advantage JK TEST"
click at [418, 316] on button "Save" at bounding box center [419, 311] width 21 height 13
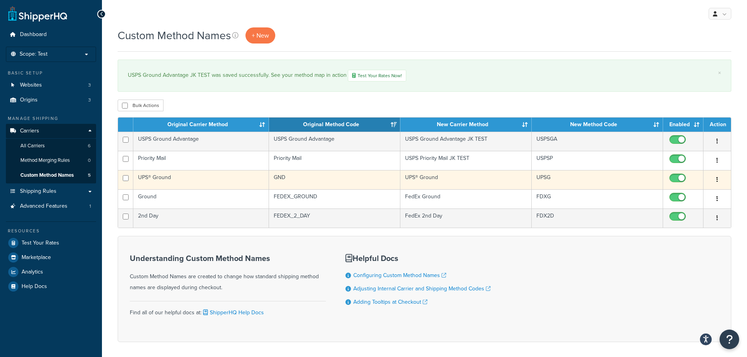
click at [717, 180] on icon "button" at bounding box center [717, 179] width 2 height 5
click at [682, 194] on link "Edit" at bounding box center [685, 195] width 62 height 16
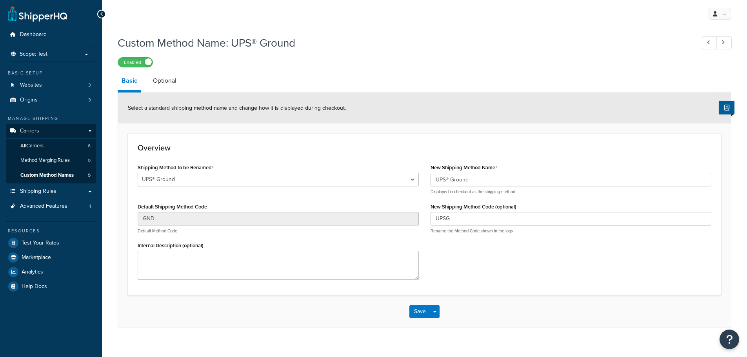
select select "698169"
click at [500, 176] on input "UPS® Ground" at bounding box center [570, 179] width 281 height 13
paste input "JK TEST"
type input "UPS® Ground JK TEST"
click at [417, 312] on button "Save" at bounding box center [419, 311] width 21 height 13
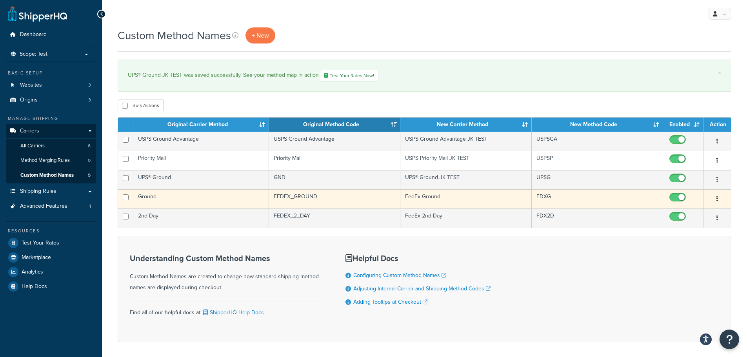
click at [719, 199] on button "button" at bounding box center [717, 199] width 11 height 13
click at [692, 213] on link "Edit" at bounding box center [685, 215] width 62 height 16
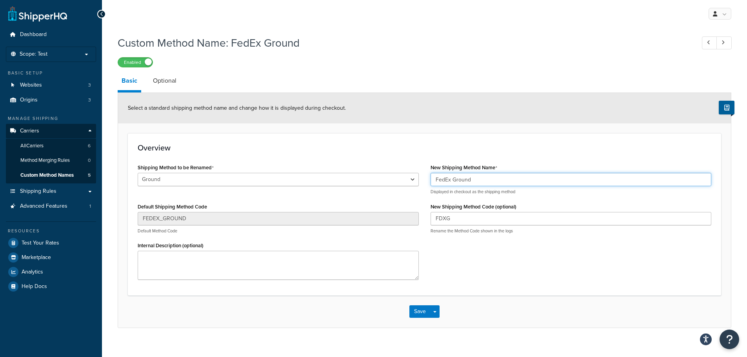
click at [485, 177] on input "FedEx Ground" at bounding box center [570, 179] width 281 height 13
paste input "JK TEST"
type input "FedEx Ground JK TEST"
click at [420, 317] on button "Save" at bounding box center [419, 311] width 21 height 13
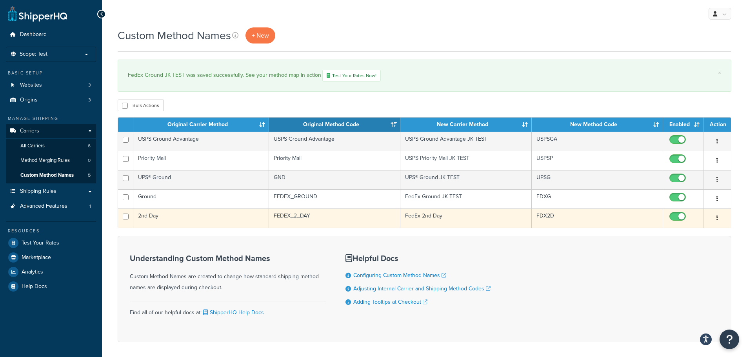
click at [718, 219] on button "button" at bounding box center [717, 218] width 11 height 13
click at [695, 232] on link "Edit" at bounding box center [685, 234] width 62 height 16
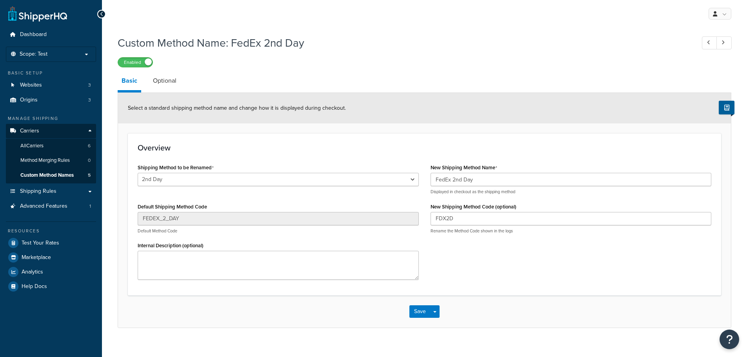
select select "698283"
click at [532, 181] on input "FedEx 2nd Day" at bounding box center [570, 179] width 281 height 13
paste input "JK TEST"
type input "FedEx 2nd Day JK TEST"
click at [423, 311] on button "Save" at bounding box center [419, 311] width 21 height 13
